Goal: Information Seeking & Learning: Learn about a topic

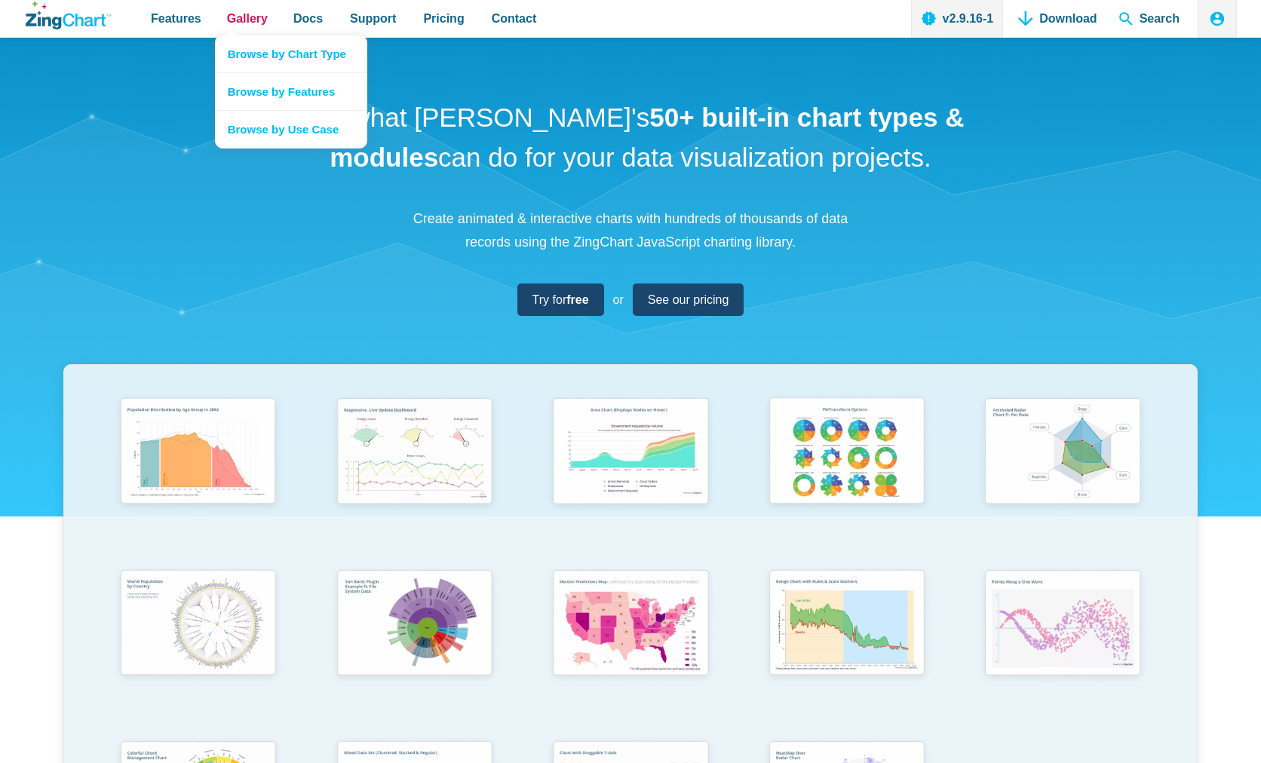
click at [238, 18] on span "Gallery" at bounding box center [247, 18] width 41 height 20
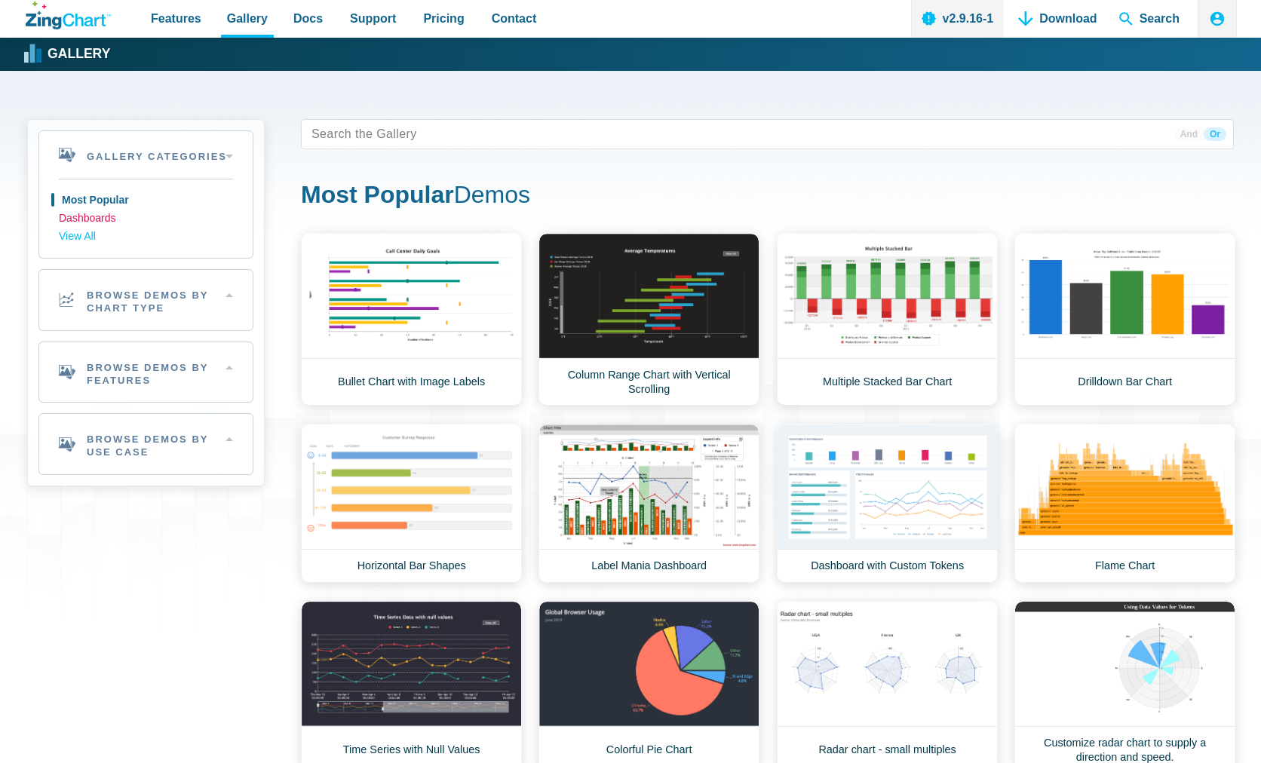
click at [82, 222] on link "Dashboards" at bounding box center [146, 219] width 174 height 18
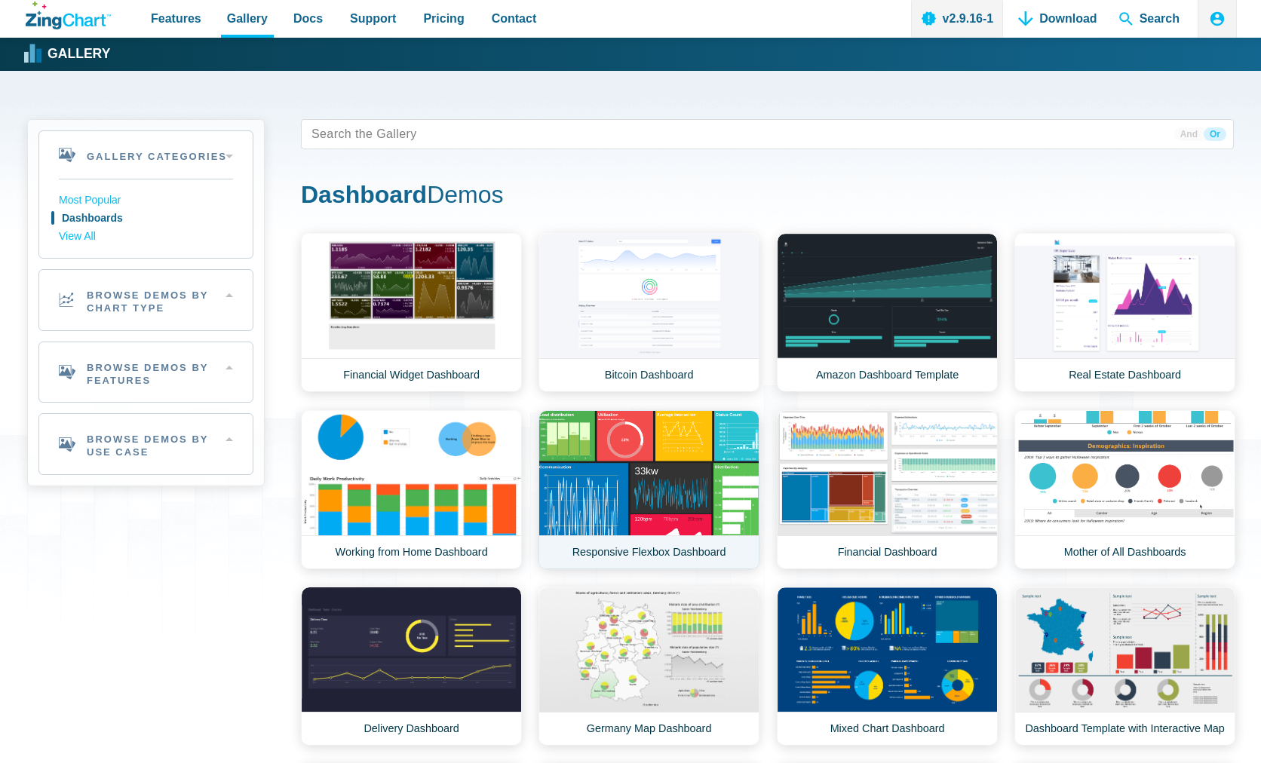
click at [616, 470] on link "Responsive Flexbox Dashboard" at bounding box center [649, 489] width 221 height 159
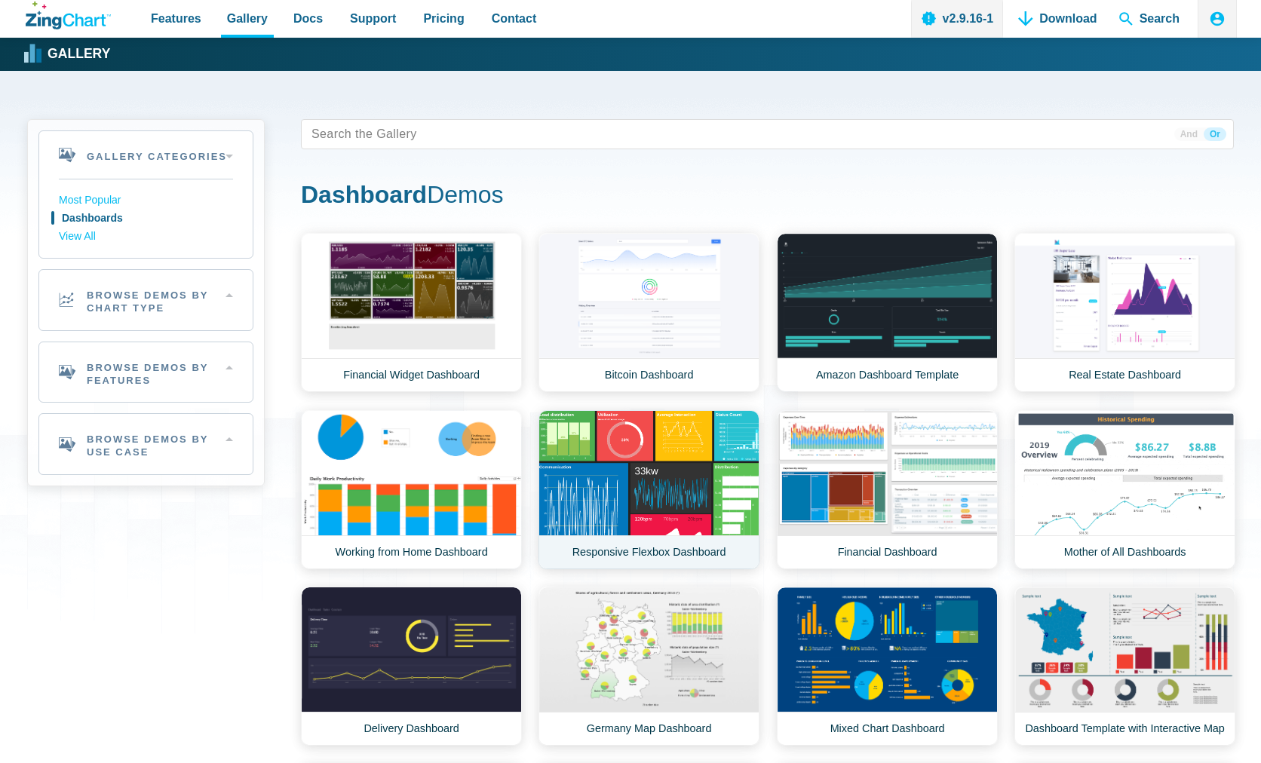
click at [616, 470] on link "Responsive Flexbox Dashboard" at bounding box center [649, 489] width 221 height 159
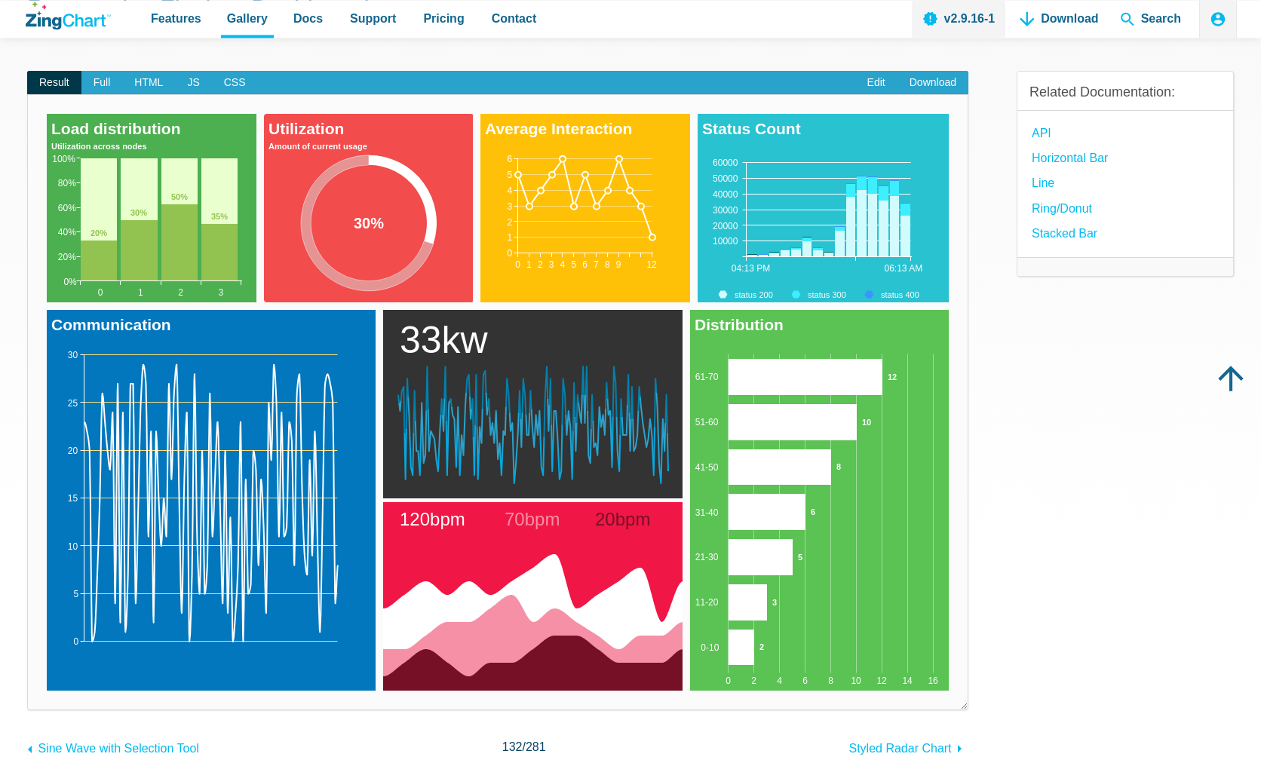
scroll to position [154, 0]
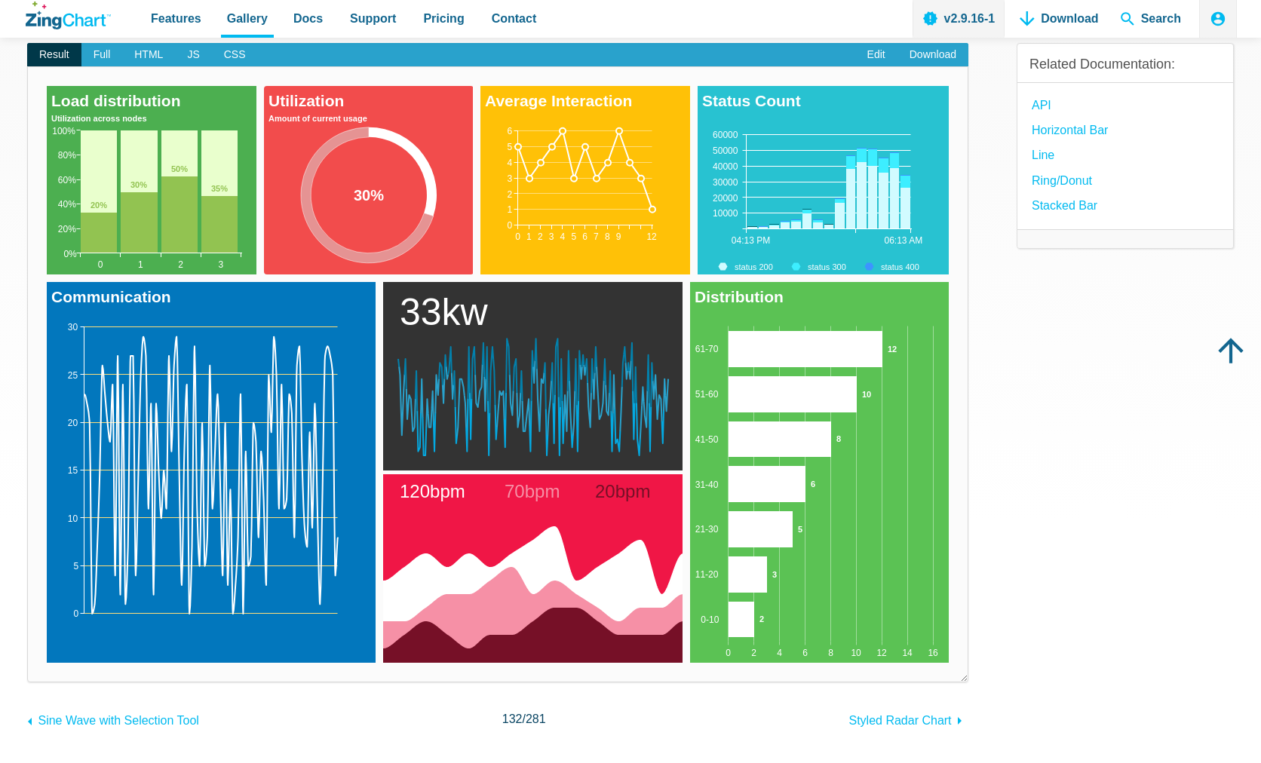
click at [690, 663] on area "App Content" at bounding box center [690, 663] width 0 height 0
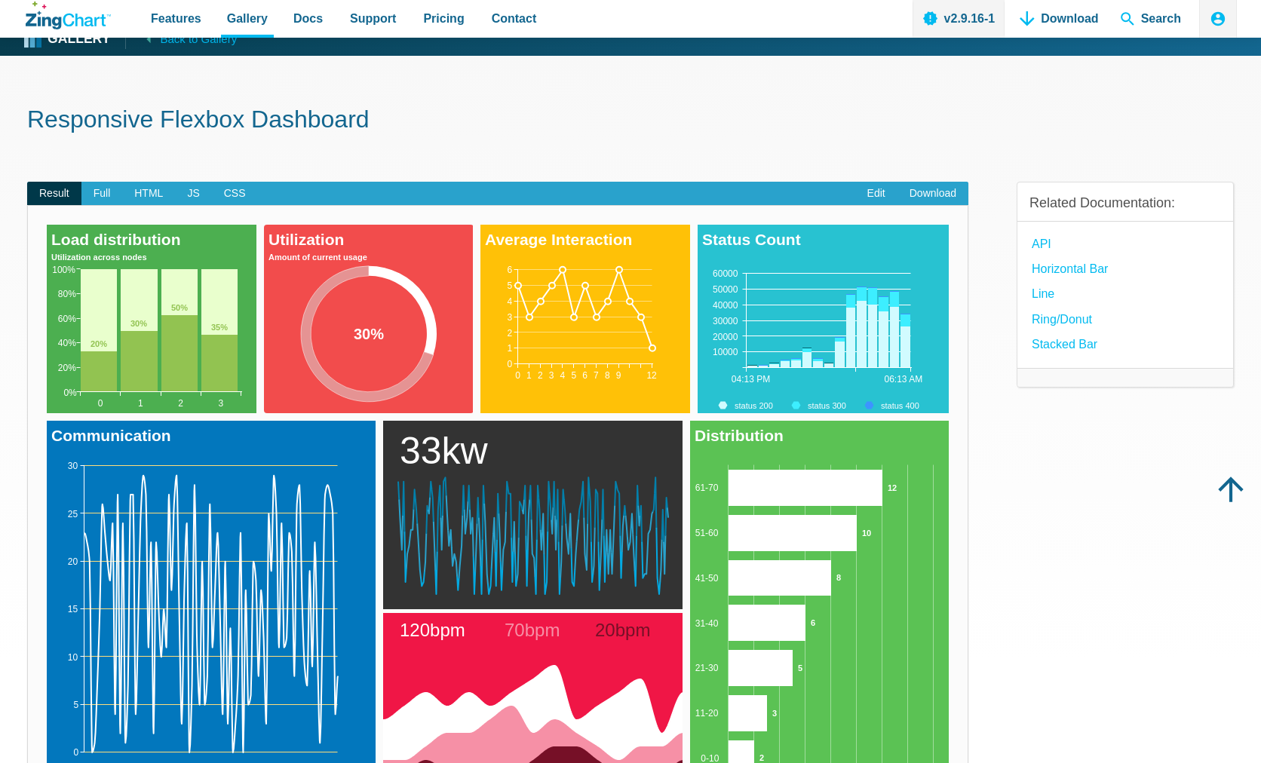
scroll to position [0, 0]
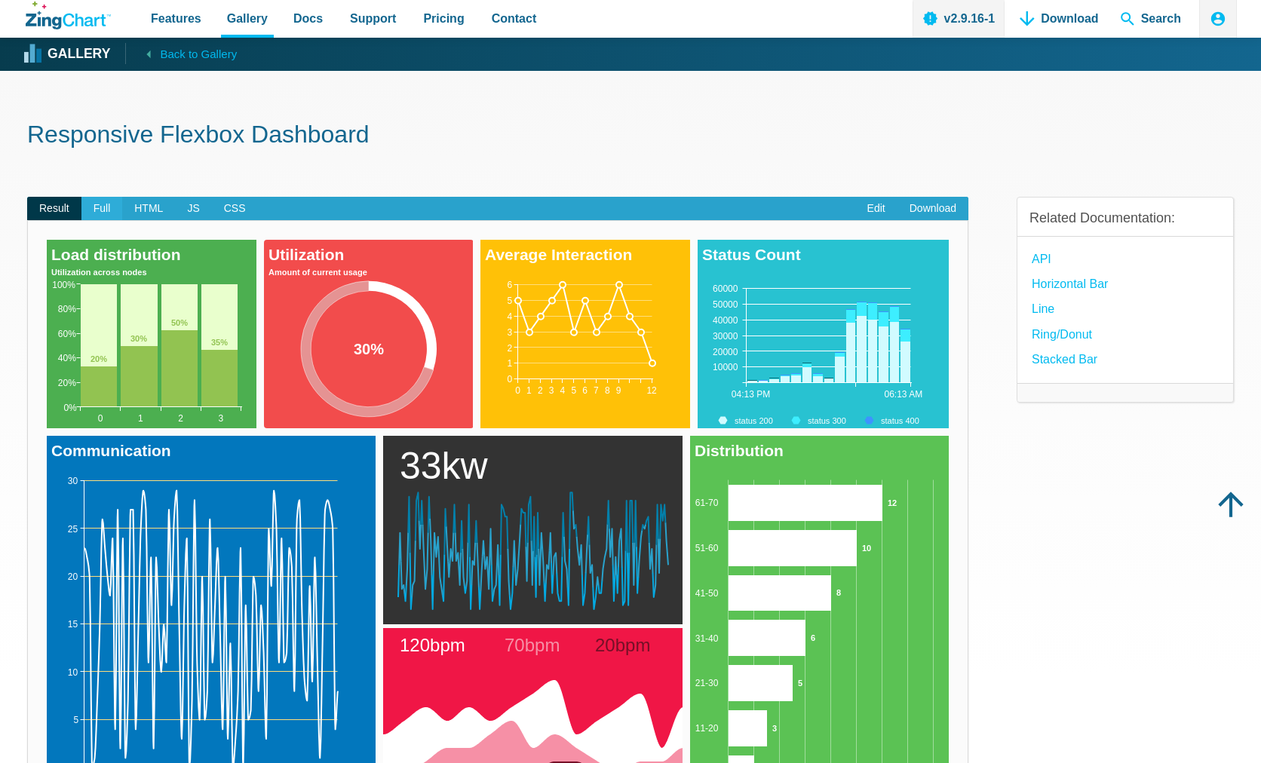
click at [100, 210] on span "Full" at bounding box center [101, 209] width 41 height 24
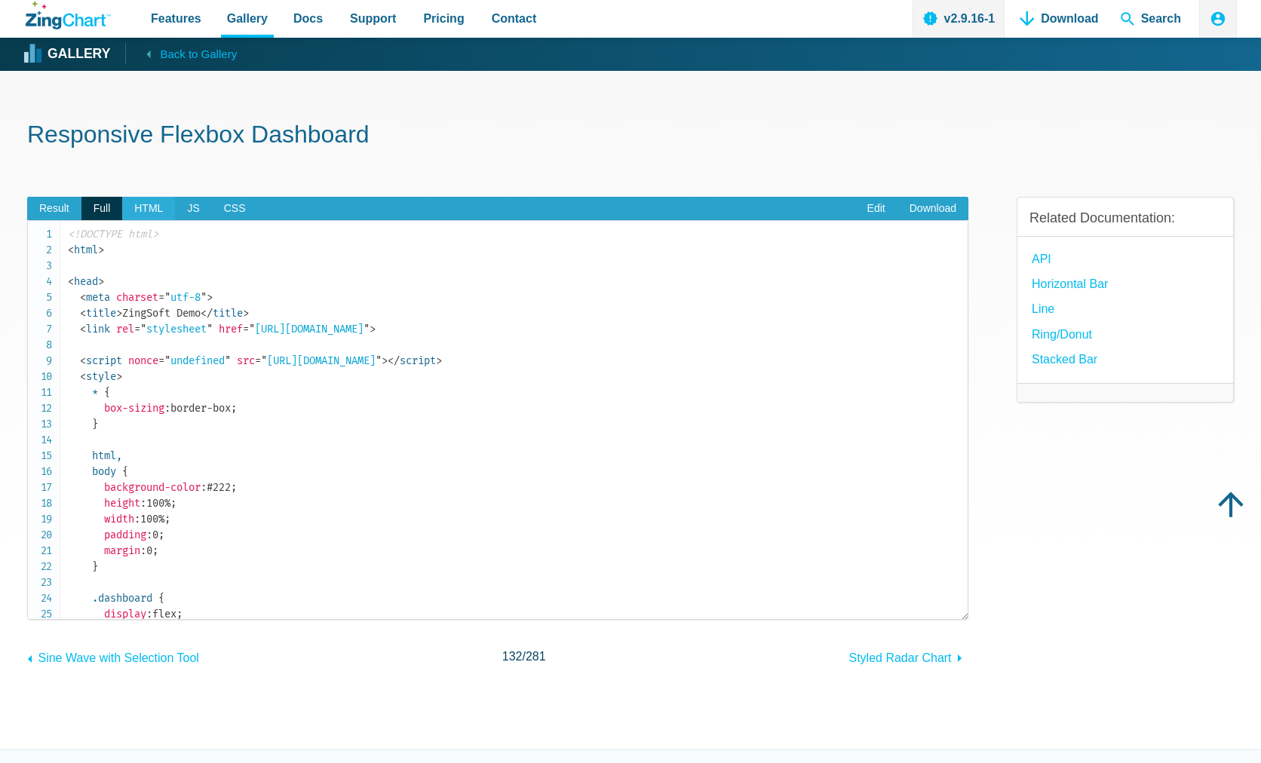
click at [136, 210] on span "HTML" at bounding box center [148, 209] width 53 height 24
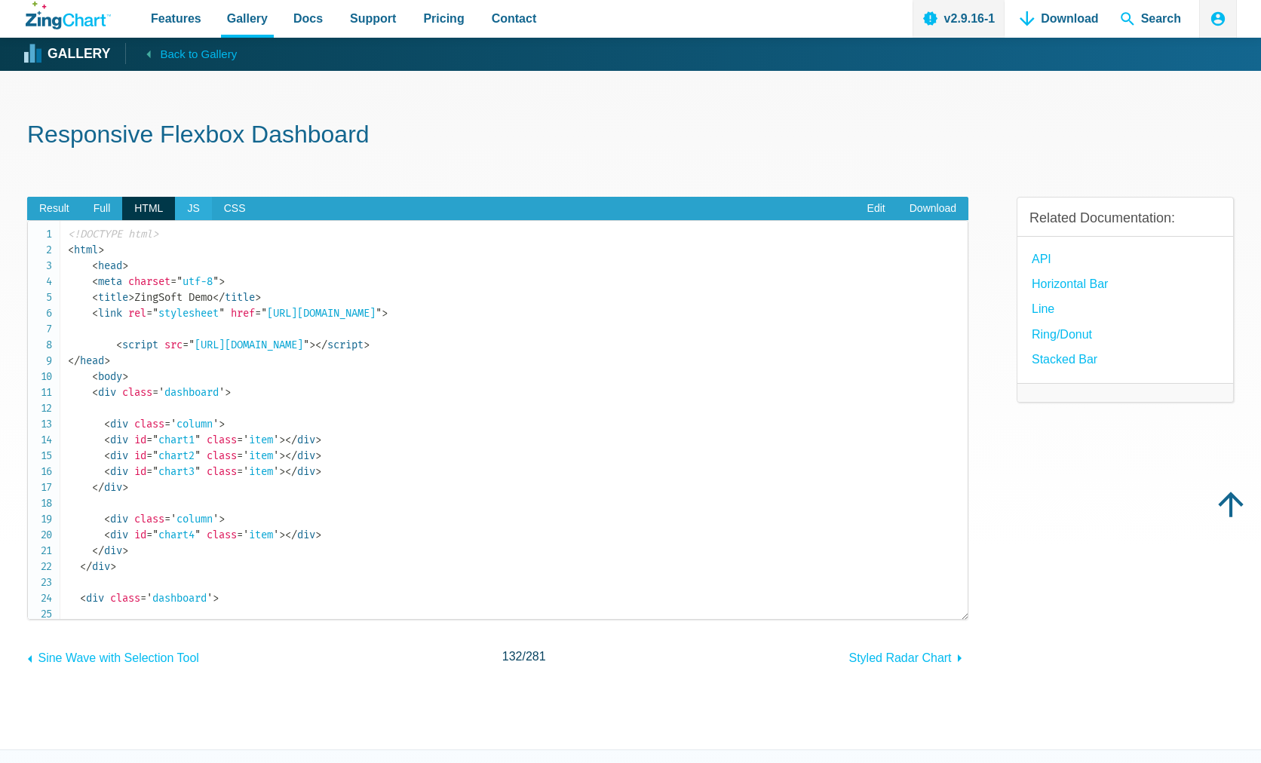
click at [183, 206] on span "JS" at bounding box center [193, 209] width 36 height 24
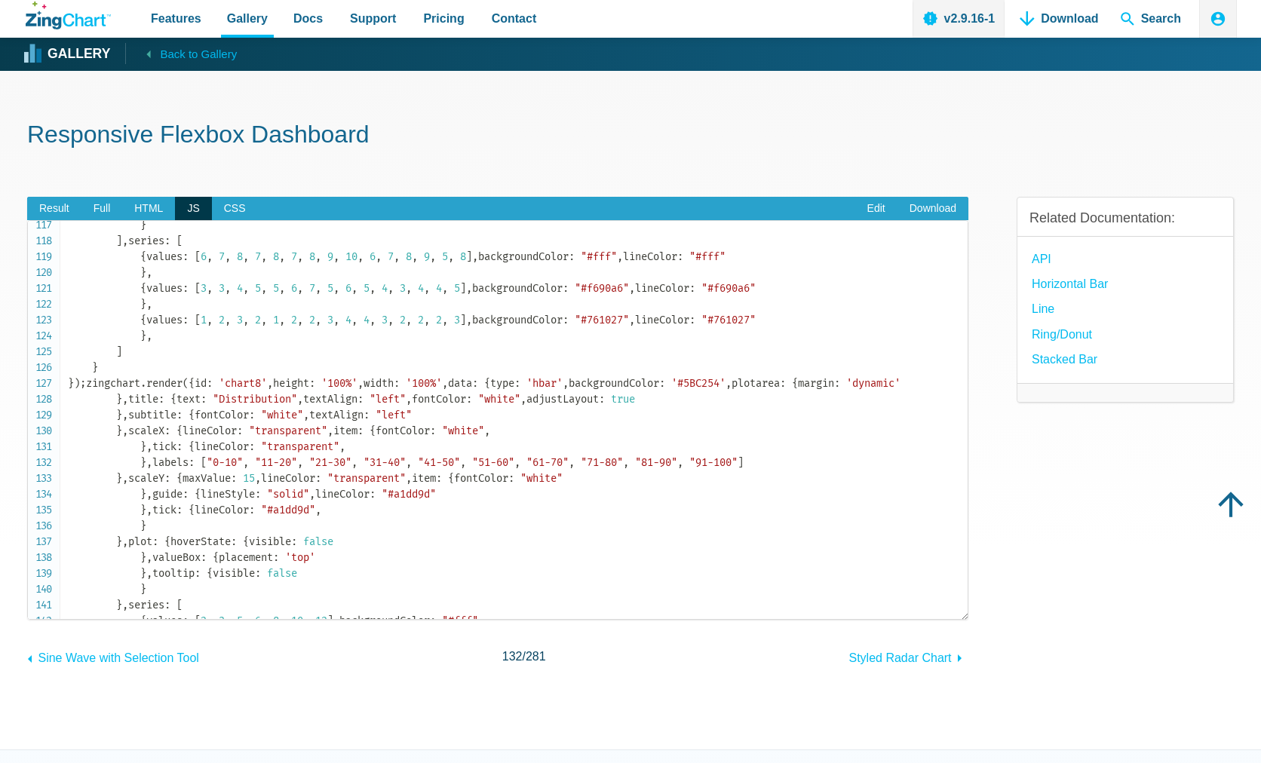
scroll to position [1539, 0]
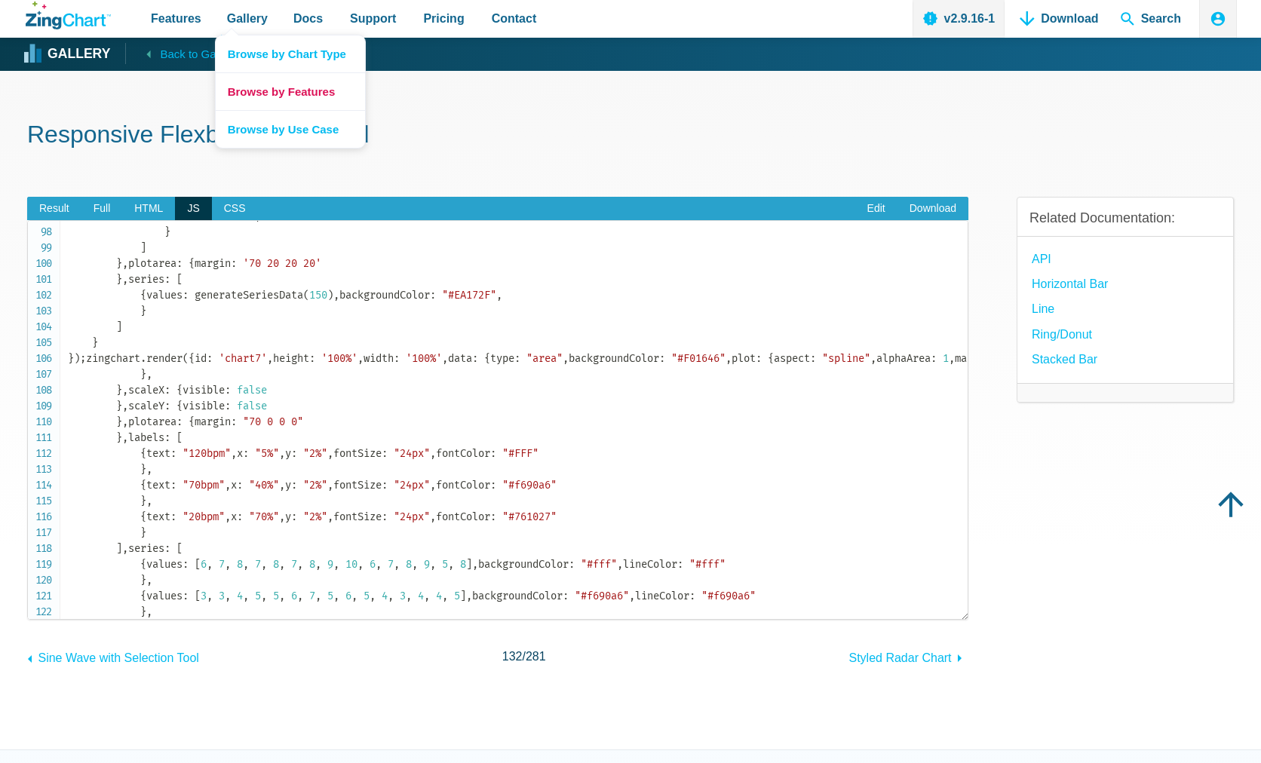
click at [254, 91] on link "Browse by Features" at bounding box center [290, 91] width 149 height 38
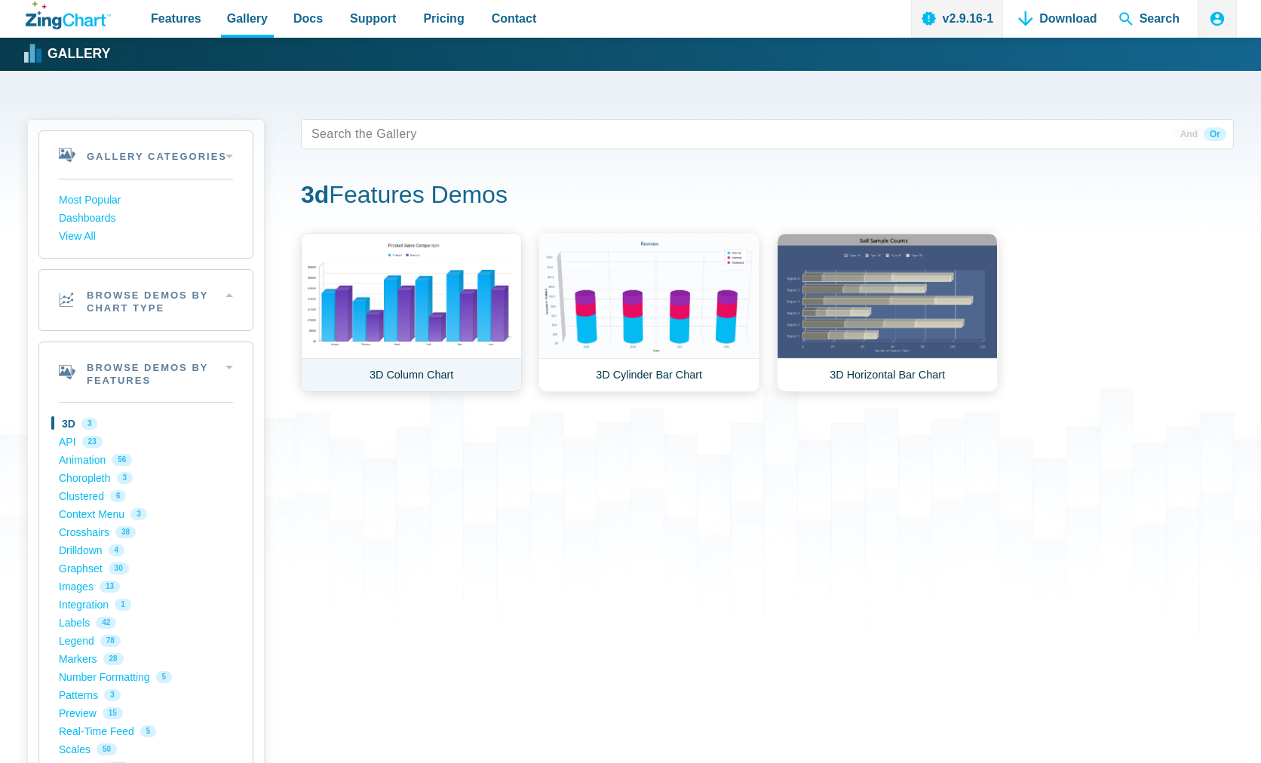
click at [410, 289] on link "3D Column Chart" at bounding box center [411, 312] width 221 height 159
click at [83, 480] on link "Choropleth 3" at bounding box center [146, 478] width 174 height 18
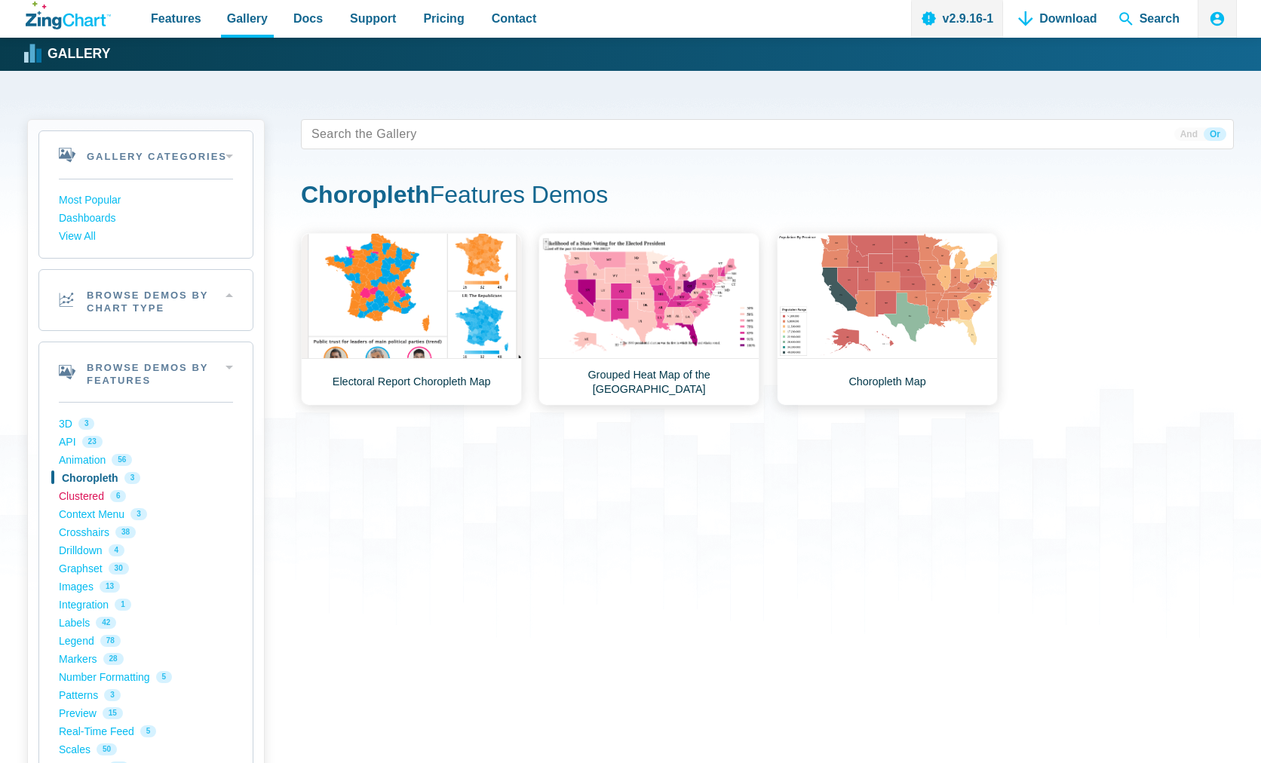
click at [79, 497] on link "Clustered 6" at bounding box center [146, 496] width 174 height 18
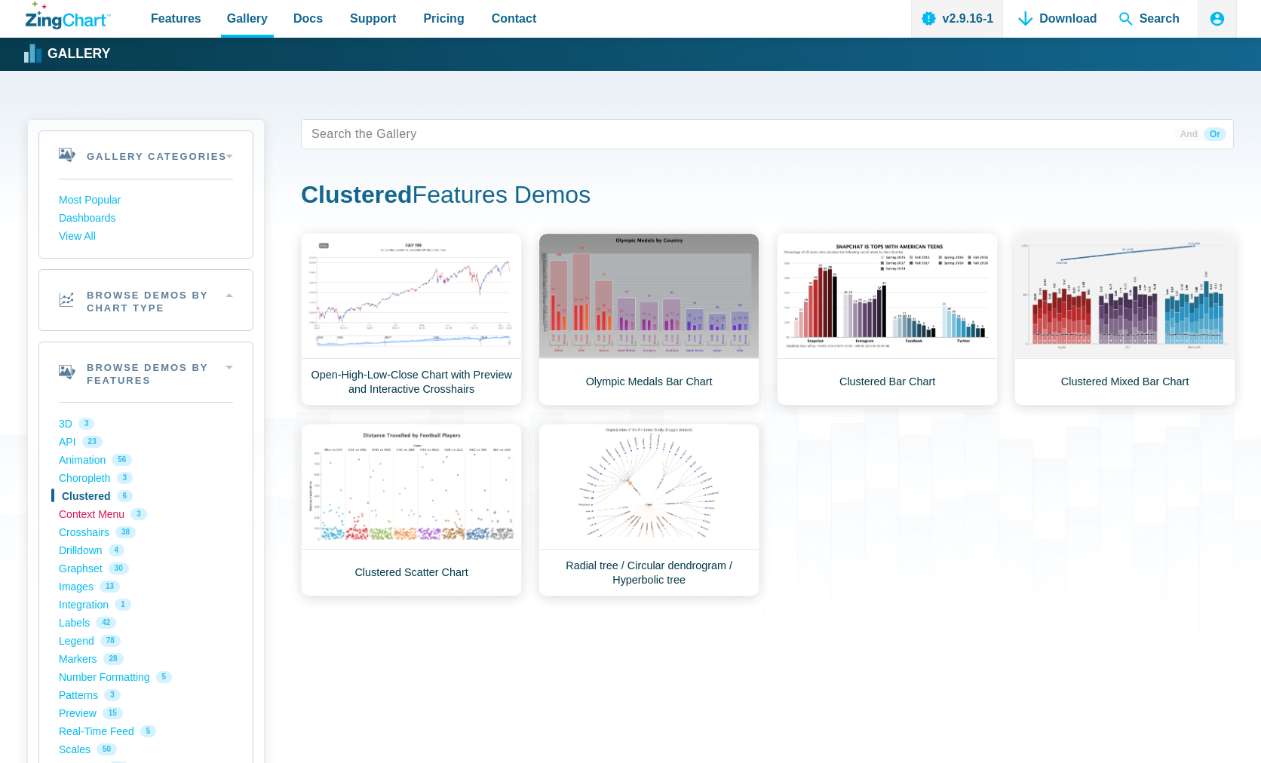
click at [87, 510] on link "Context Menu 3" at bounding box center [146, 514] width 174 height 18
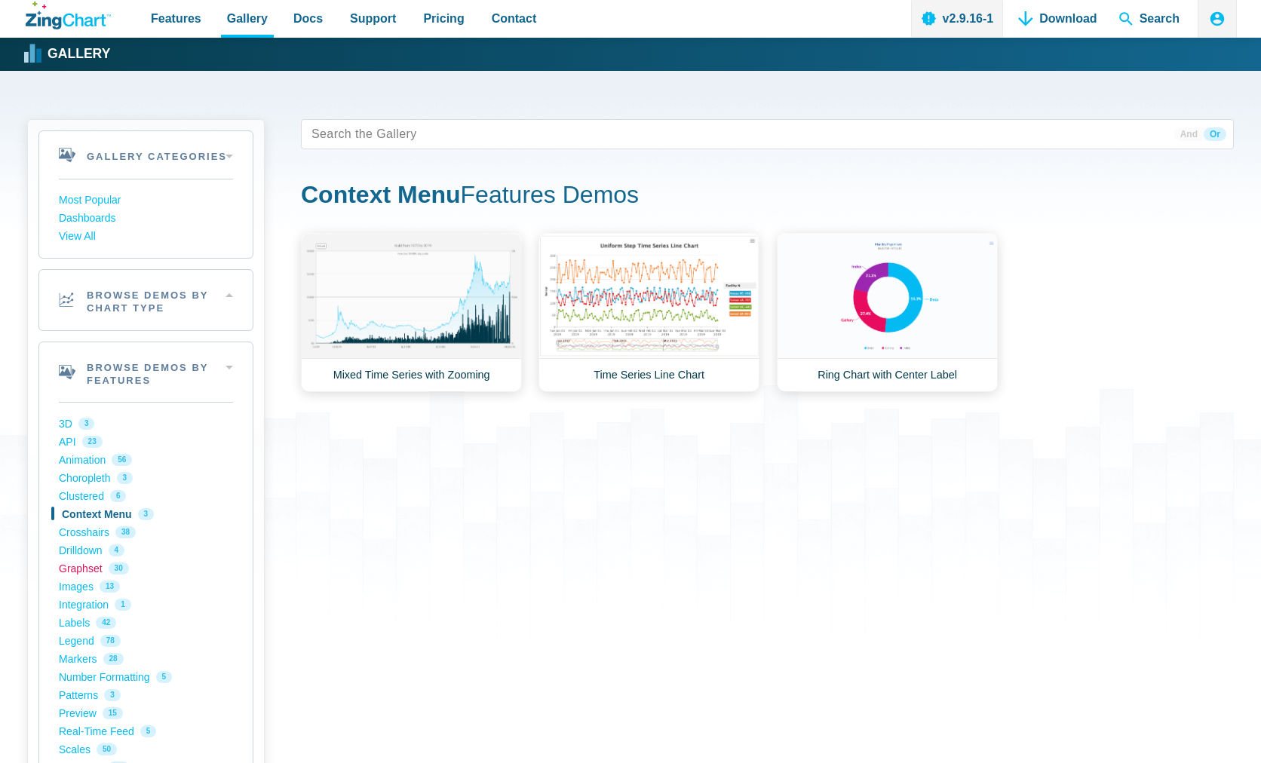
click at [79, 571] on link "Graphset 30" at bounding box center [146, 569] width 174 height 18
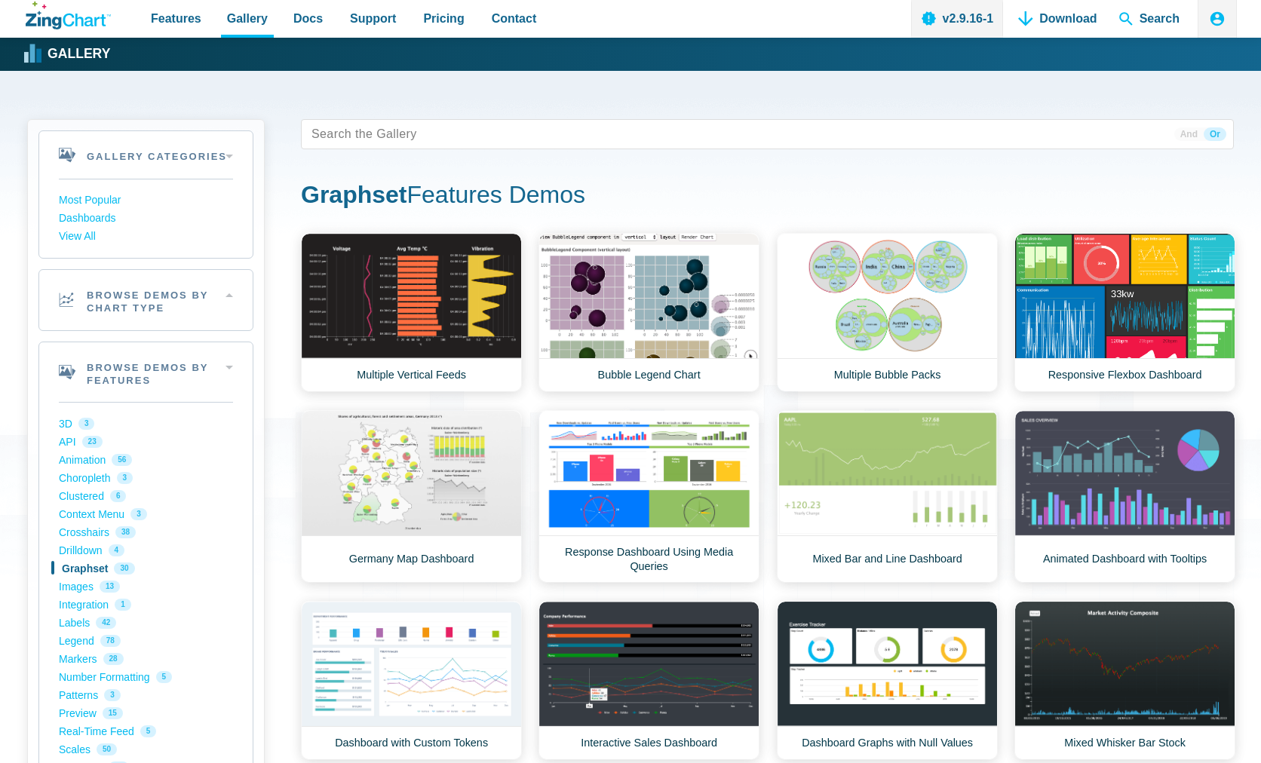
click at [72, 17] on icon "ZingChart Logo. Click to return to the homepage" at bounding box center [84, 20] width 43 height 13
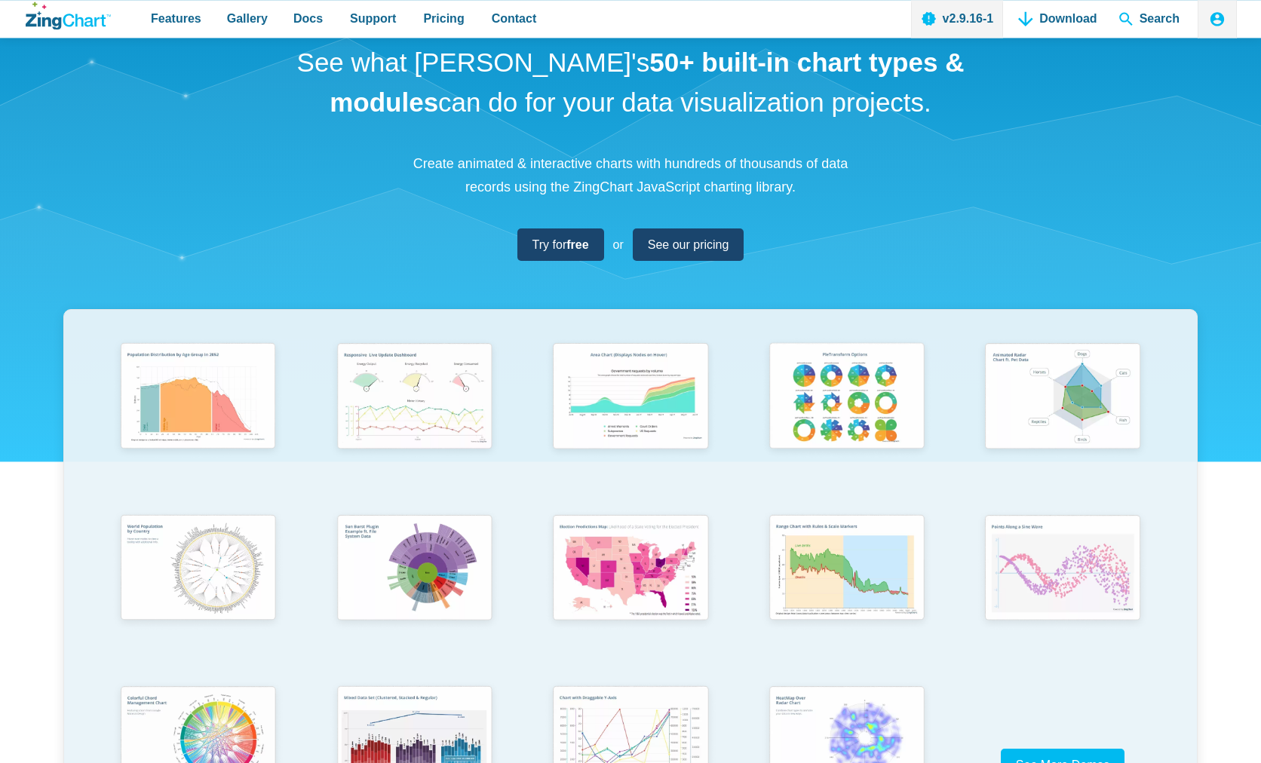
scroll to position [77, 0]
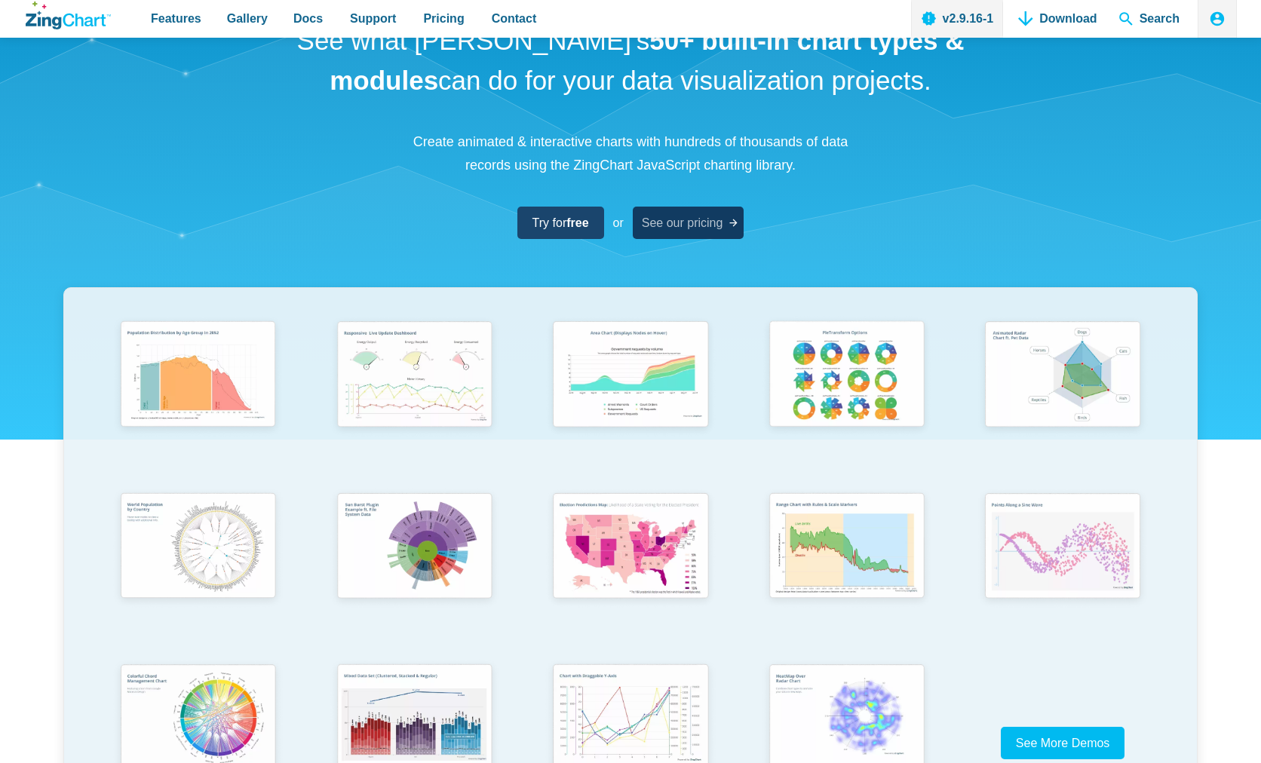
click at [686, 219] on span "See our pricing" at bounding box center [682, 223] width 81 height 20
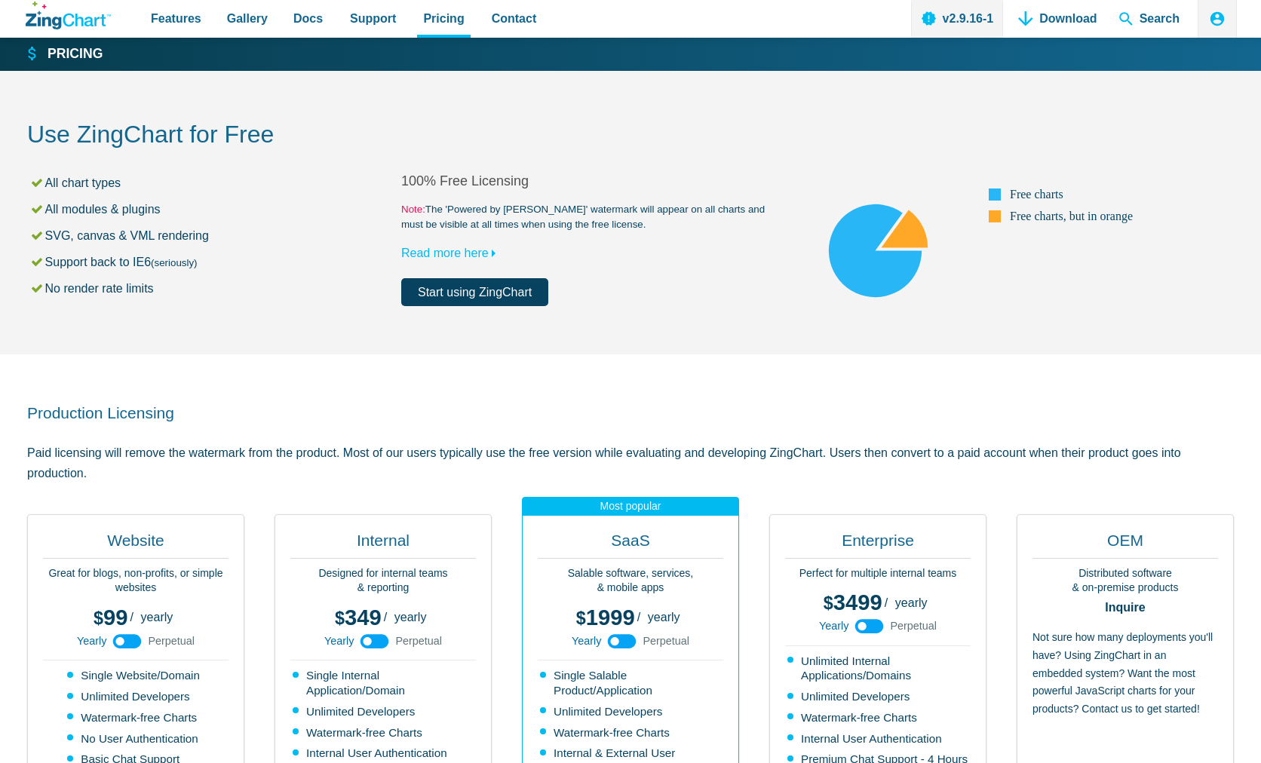
click at [130, 643] on use "App Content" at bounding box center [127, 641] width 29 height 14
click at [119, 640] on use "App Content" at bounding box center [127, 641] width 29 height 14
click at [174, 20] on span "Features" at bounding box center [176, 18] width 51 height 20
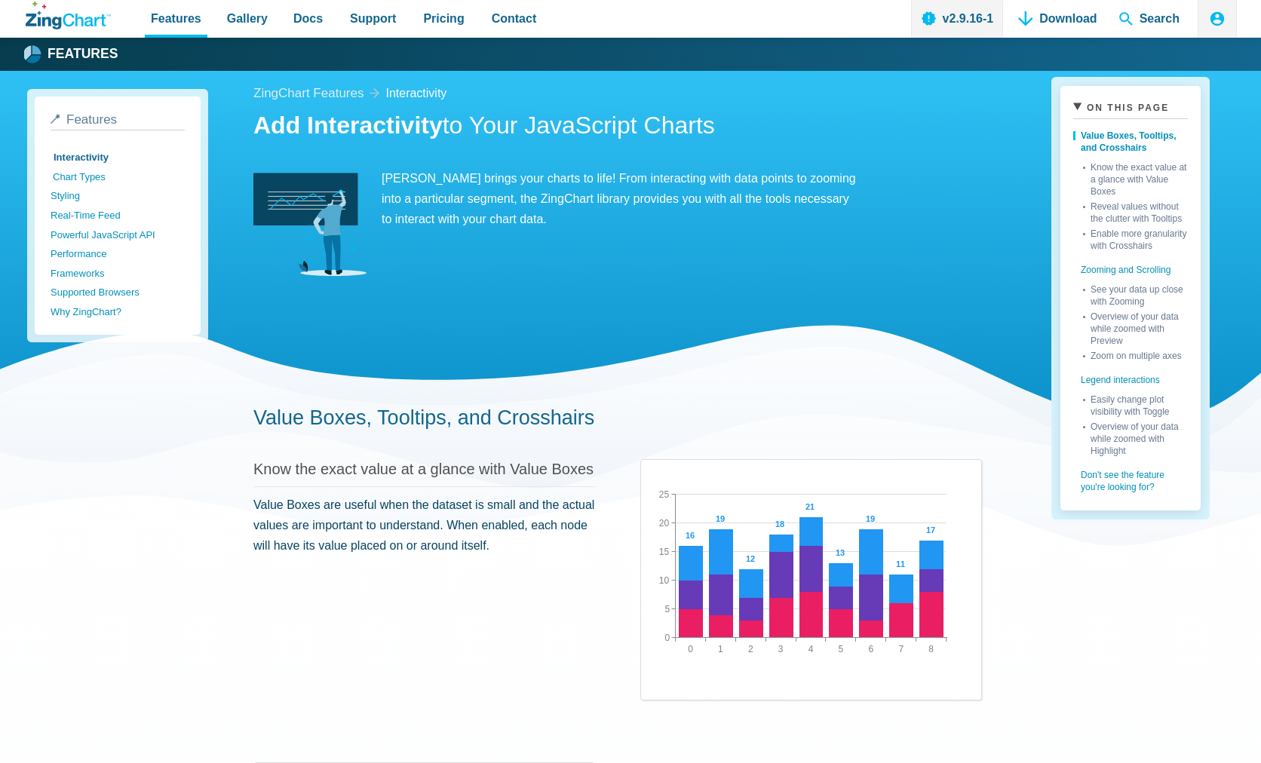
click at [86, 173] on link "Chart Types" at bounding box center [120, 177] width 134 height 20
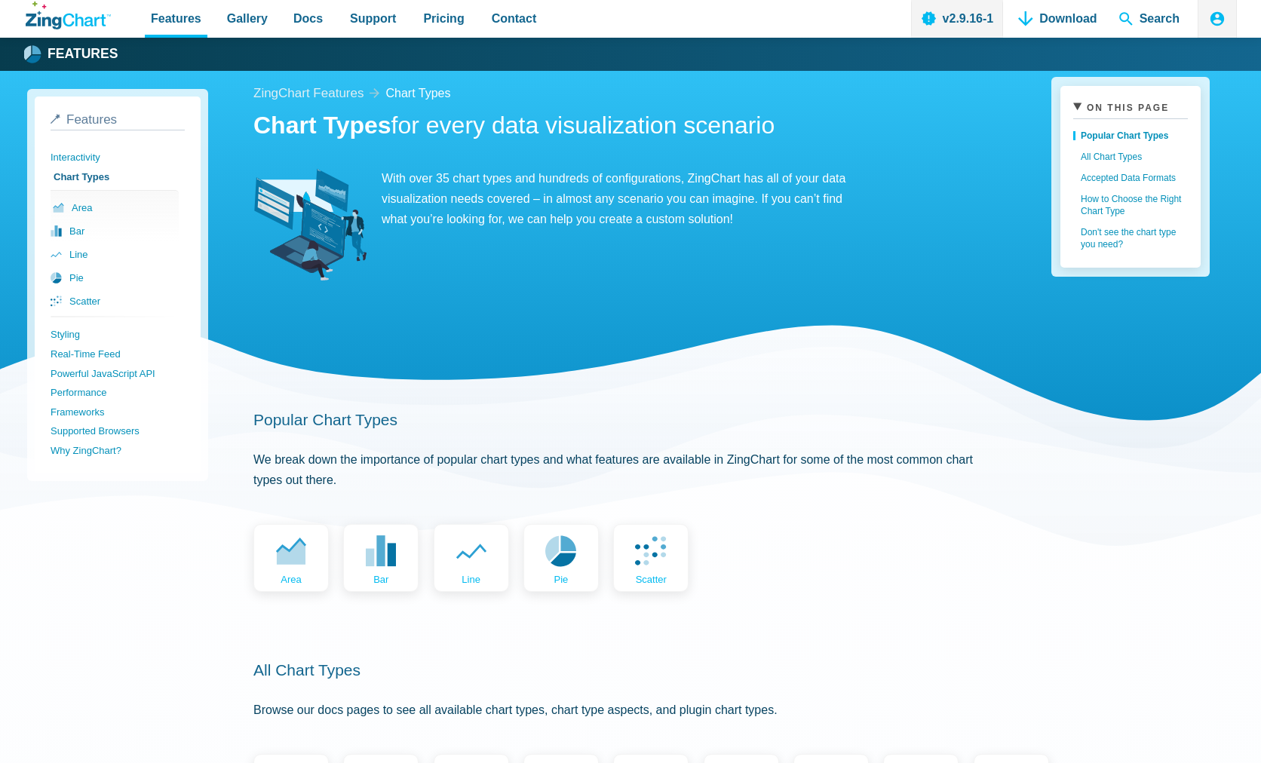
click at [72, 207] on link "area" at bounding box center [117, 207] width 128 height 23
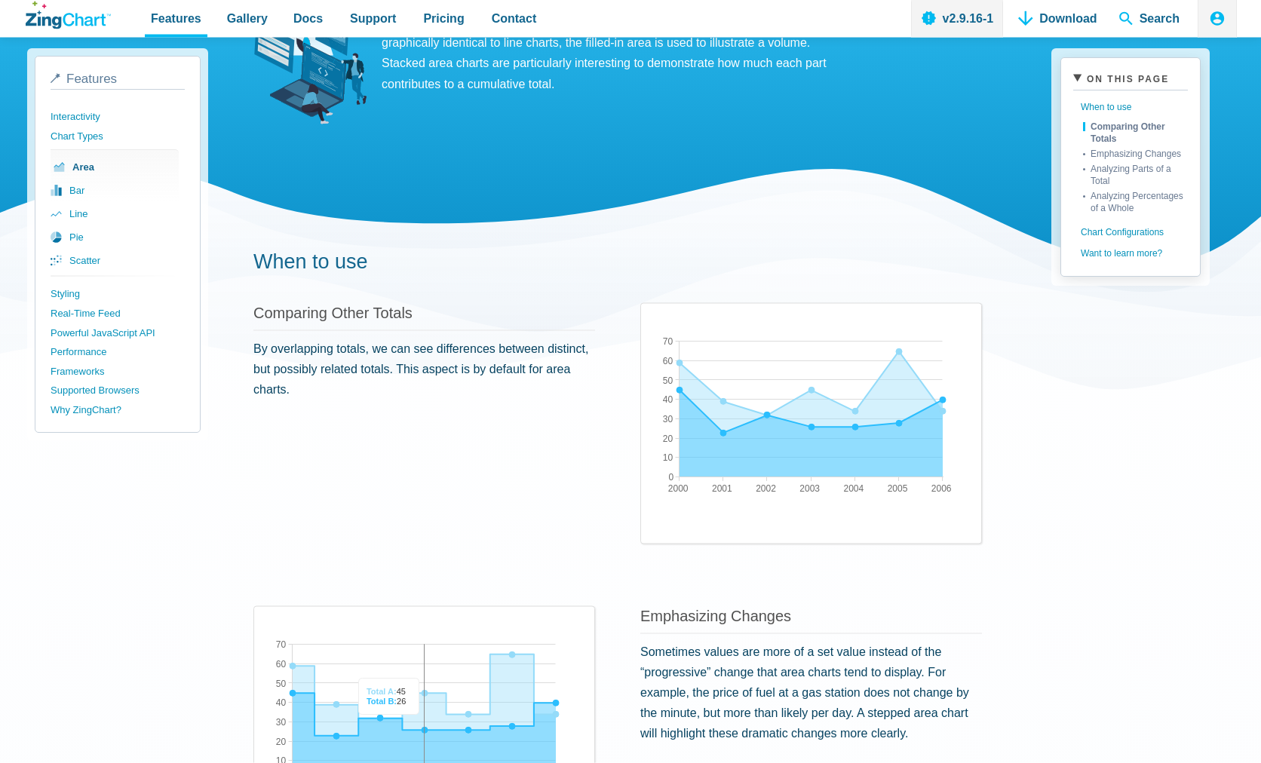
scroll to position [77, 0]
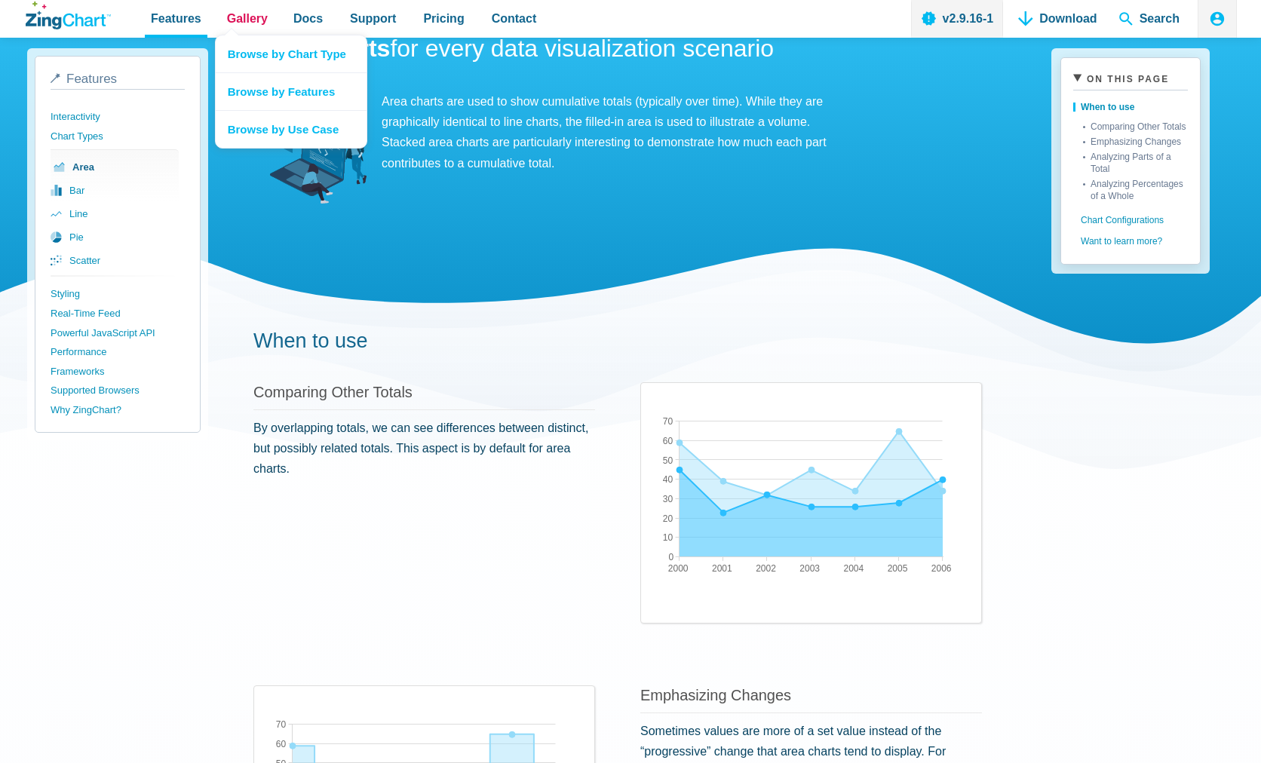
click at [248, 14] on span "Gallery" at bounding box center [247, 18] width 41 height 20
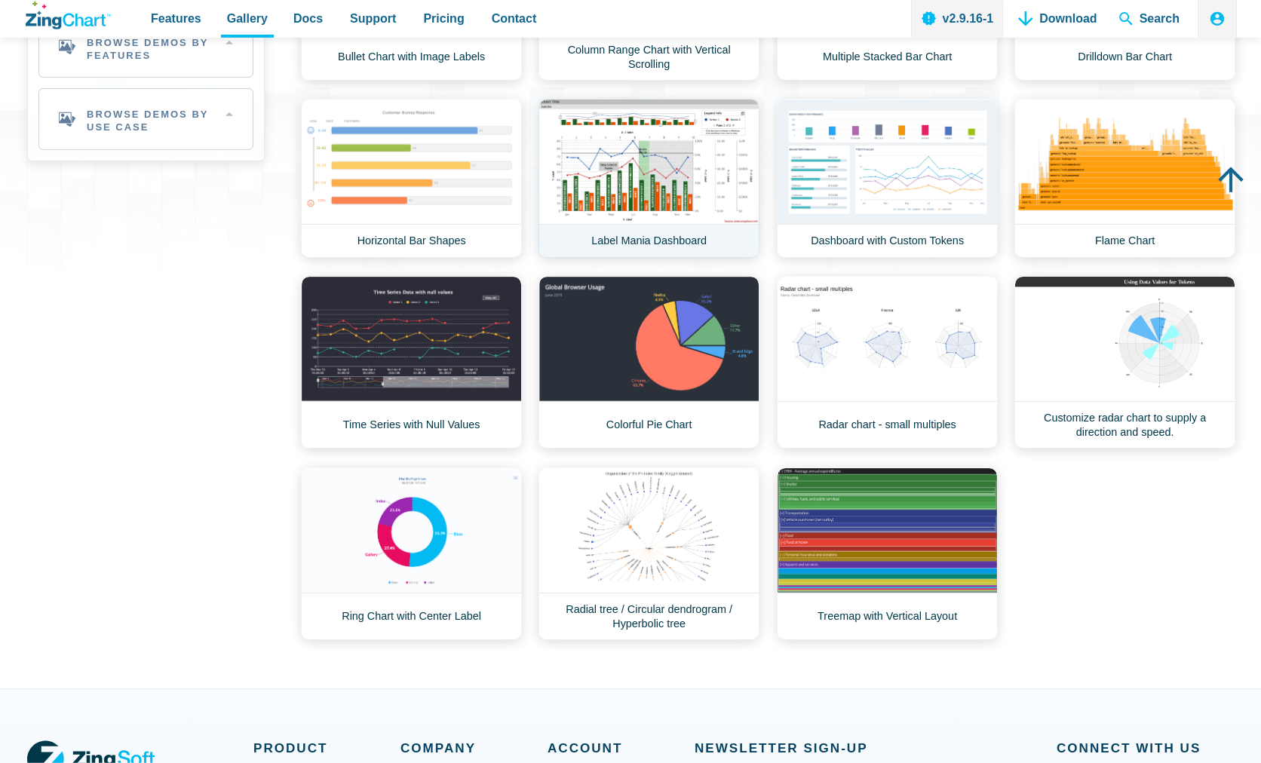
scroll to position [154, 0]
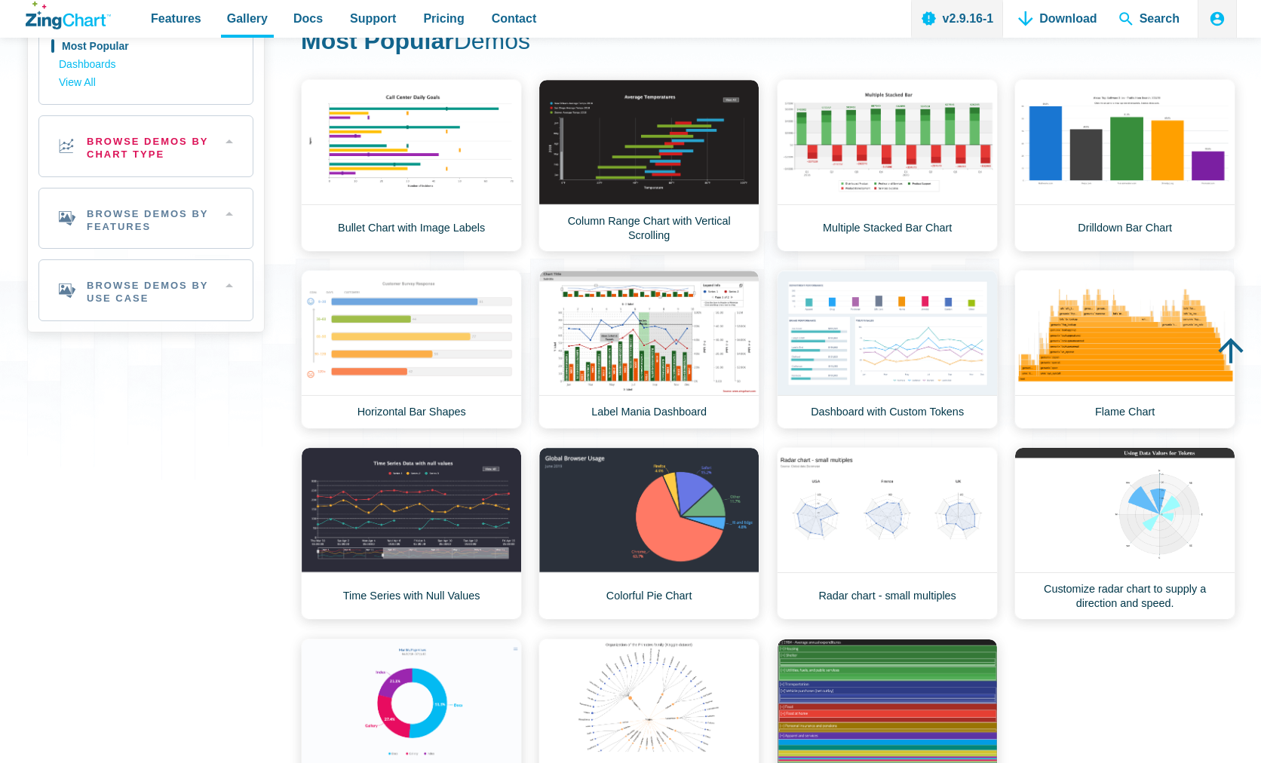
click at [144, 148] on h2 "Browse Demos By Chart Type" at bounding box center [145, 146] width 213 height 60
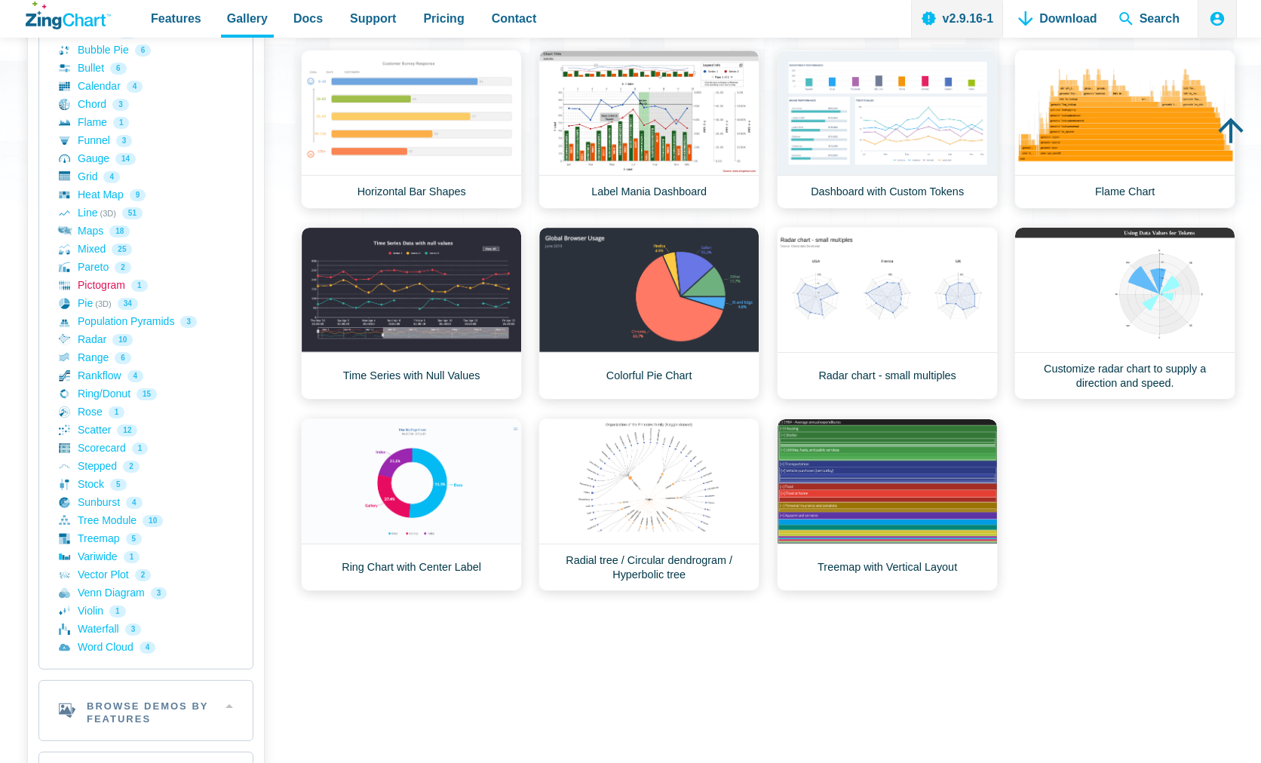
scroll to position [385, 0]
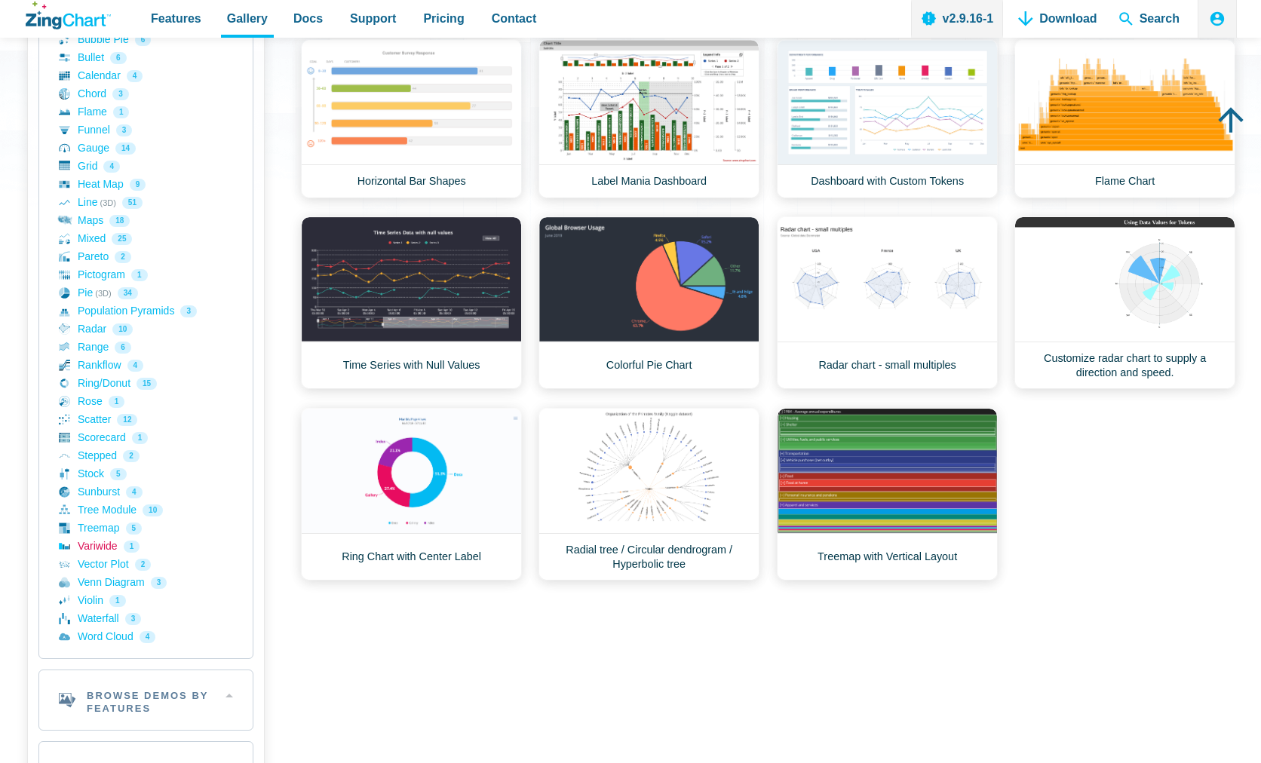
click at [88, 548] on link "Variwide 1" at bounding box center [146, 547] width 174 height 18
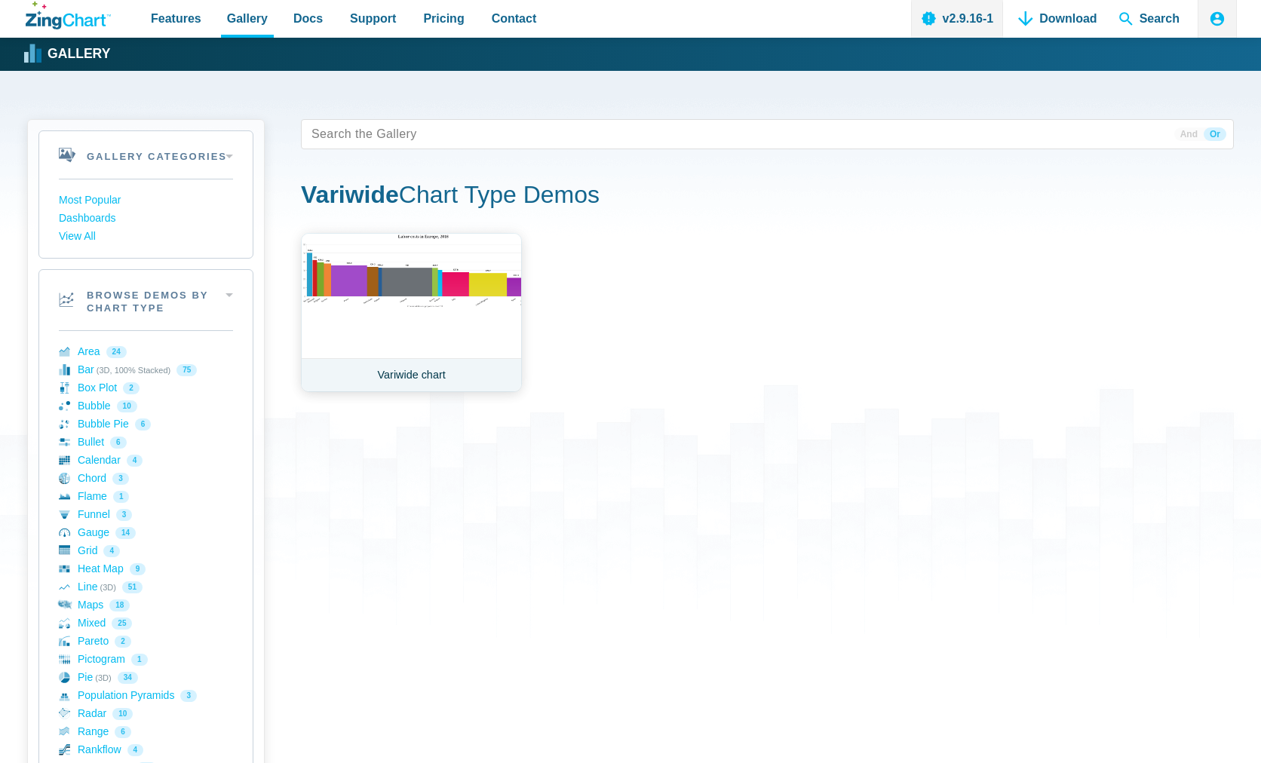
click at [388, 277] on link "Variwide chart" at bounding box center [411, 312] width 221 height 159
